Goal: Check status: Check status

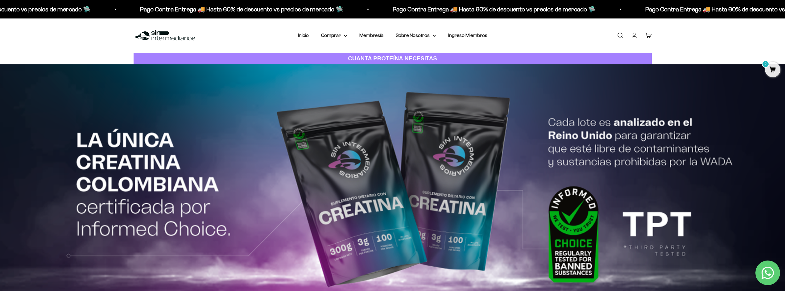
click at [635, 32] on link "Cuenta" at bounding box center [633, 35] width 7 height 7
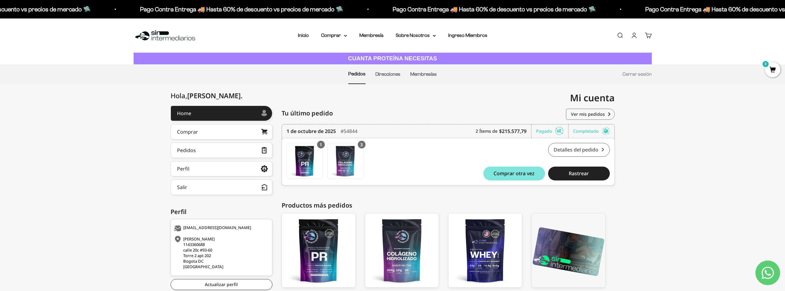
click at [583, 151] on link "Detalles del pedido" at bounding box center [579, 150] width 62 height 14
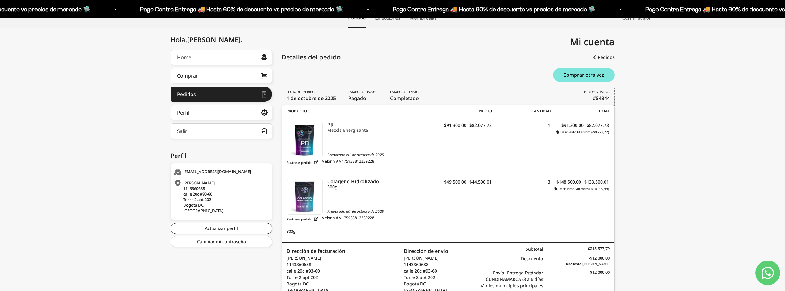
scroll to position [23, 0]
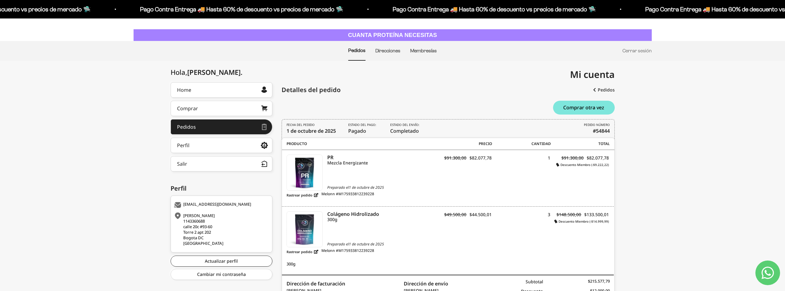
click at [415, 132] on span "Estado del envío: Completado" at bounding box center [405, 129] width 31 height 12
click at [607, 88] on link "Pedidos" at bounding box center [604, 89] width 22 height 11
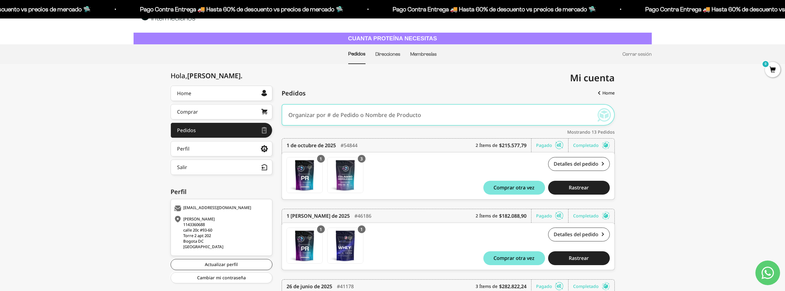
scroll to position [31, 0]
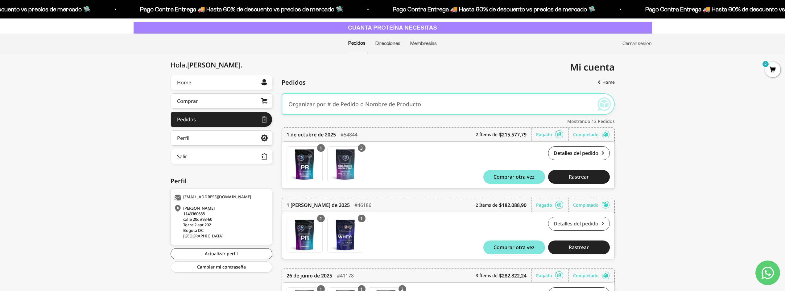
click at [596, 222] on link "Detalles del pedido" at bounding box center [579, 224] width 62 height 14
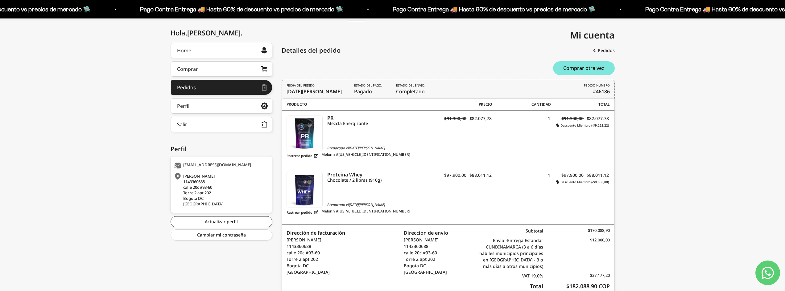
scroll to position [60, 0]
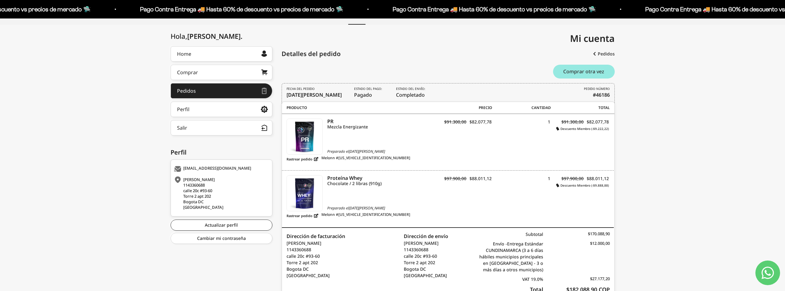
click at [602, 70] on span "Comprar otra vez" at bounding box center [583, 71] width 41 height 5
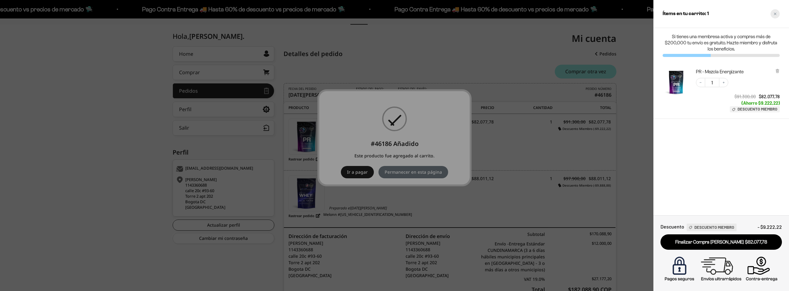
click at [774, 15] on icon "Close cart" at bounding box center [775, 13] width 3 height 3
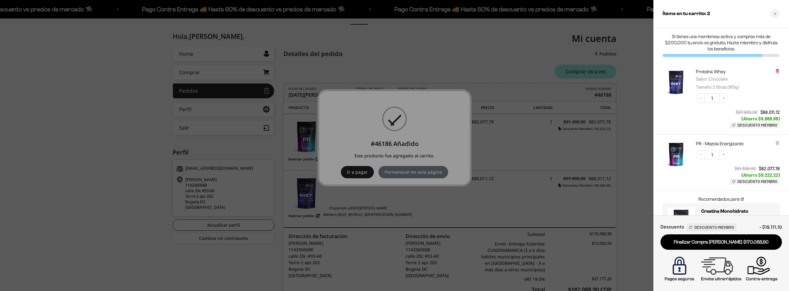
click at [779, 72] on icon at bounding box center [777, 71] width 5 height 5
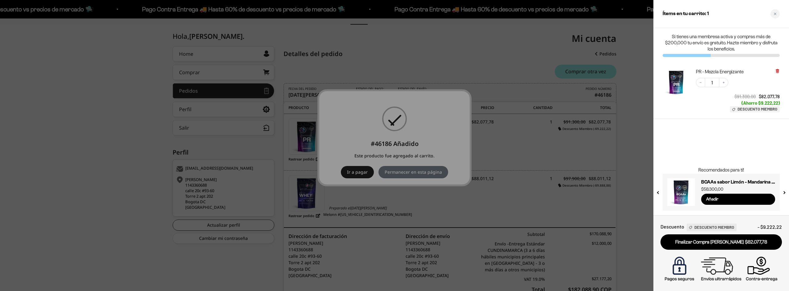
click at [778, 72] on icon at bounding box center [777, 70] width 1 height 3
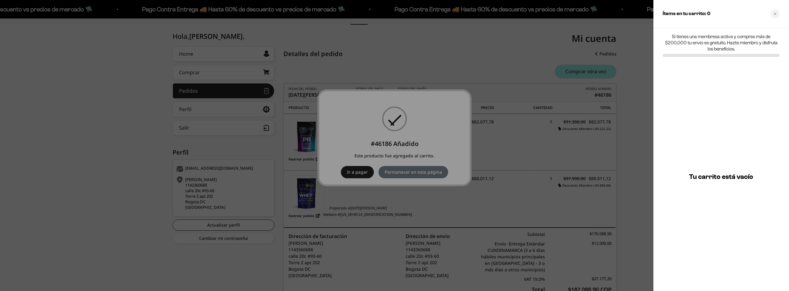
click at [572, 184] on div at bounding box center [394, 145] width 789 height 291
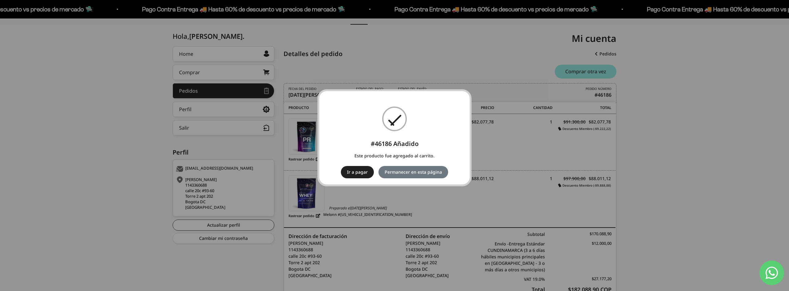
click at [442, 205] on div "× #46186 Añadido Este producto fue agregado al carrito. Ir a pagar No Permanece…" at bounding box center [394, 145] width 789 height 291
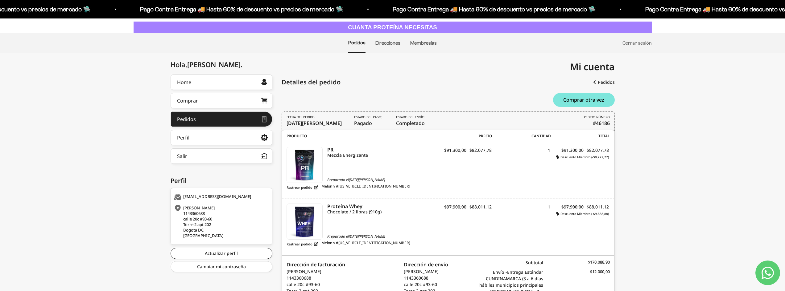
scroll to position [29, 0]
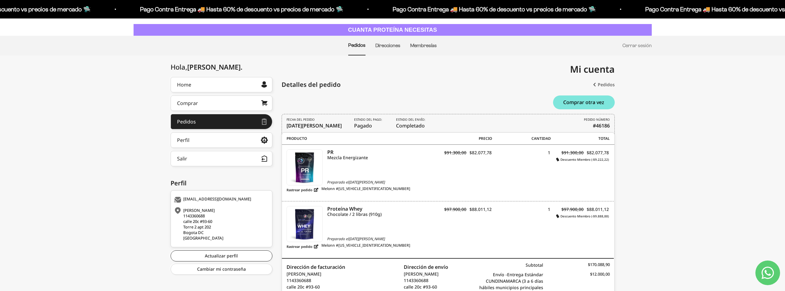
click at [598, 83] on link "Pedidos" at bounding box center [604, 84] width 22 height 11
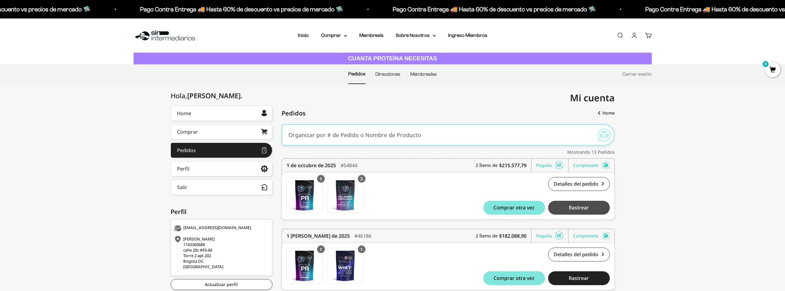
click at [599, 210] on button "Rastrear" at bounding box center [579, 208] width 62 height 14
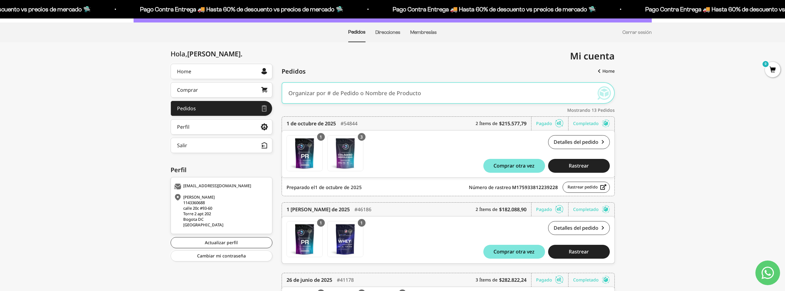
scroll to position [62, 0]
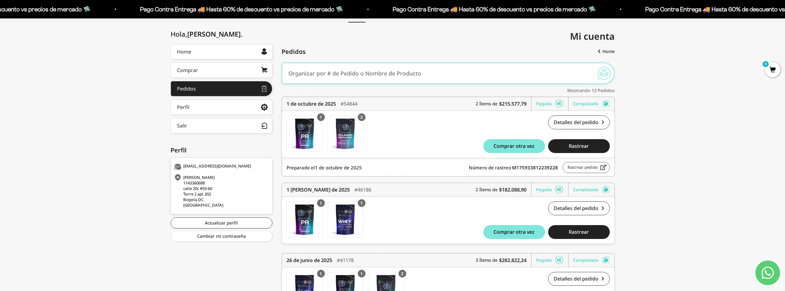
click at [589, 167] on link "Rastrear pedido" at bounding box center [585, 167] width 47 height 11
click at [583, 211] on link "Detalles del pedido" at bounding box center [579, 209] width 62 height 14
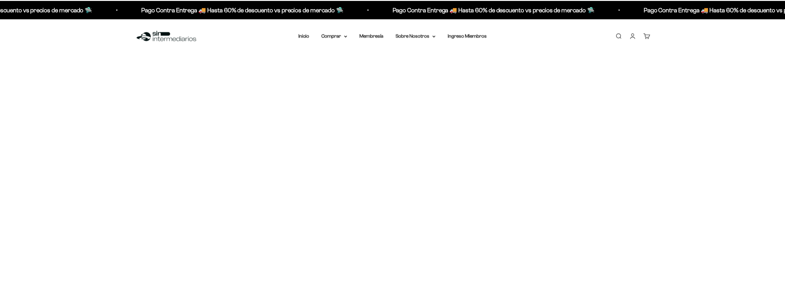
scroll to position [62, 0]
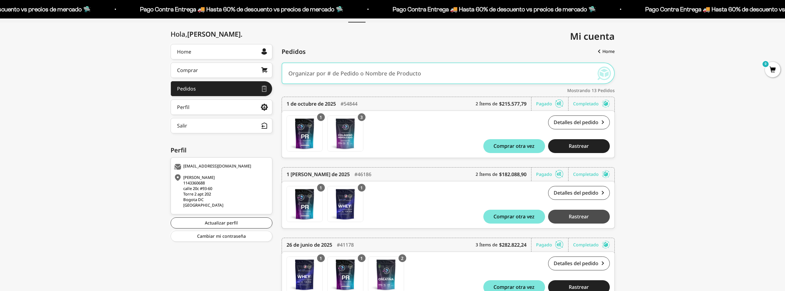
click at [585, 217] on span "Rastrear" at bounding box center [579, 216] width 20 height 5
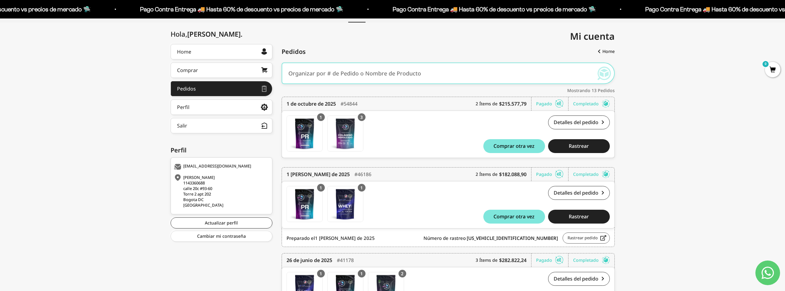
click at [586, 237] on link "Rastrear pedido" at bounding box center [585, 238] width 47 height 11
